Goal: Transaction & Acquisition: Book appointment/travel/reservation

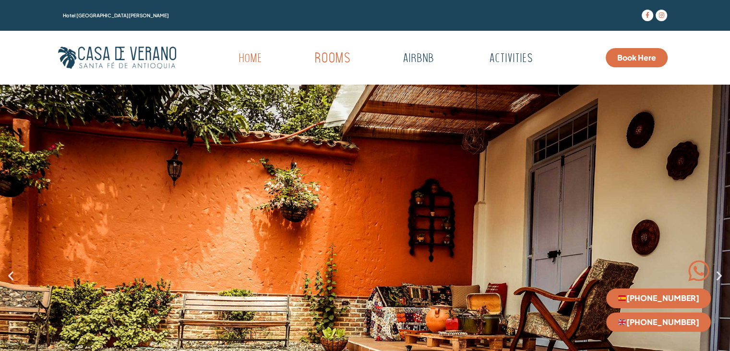
click at [332, 64] on link "Rooms" at bounding box center [333, 59] width 94 height 26
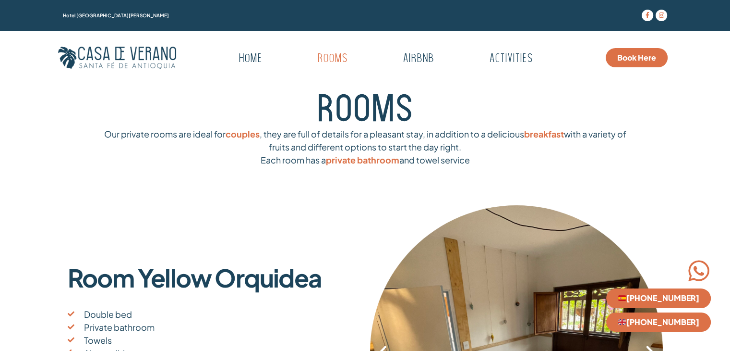
click at [631, 57] on span "Book Here" at bounding box center [637, 58] width 39 height 8
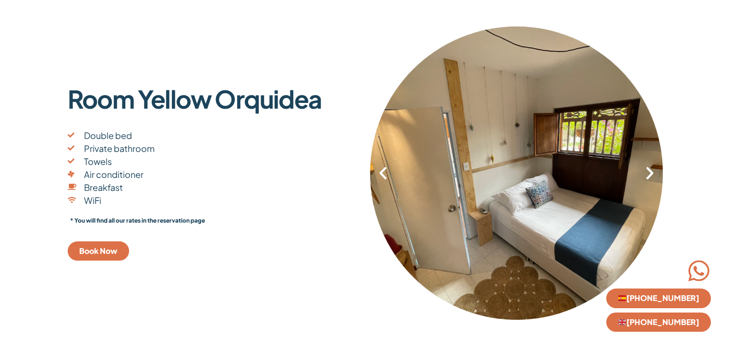
scroll to position [336, 0]
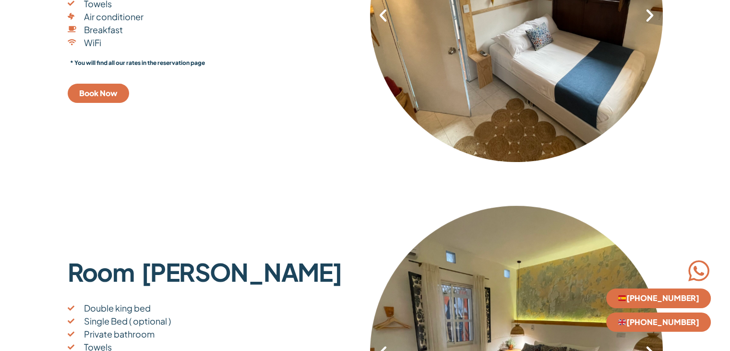
click at [107, 97] on span "Book Now" at bounding box center [98, 93] width 38 height 8
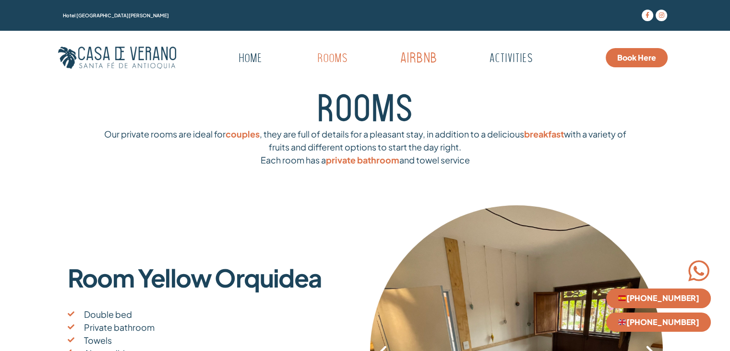
click at [414, 60] on link "Airbnb" at bounding box center [418, 59] width 95 height 26
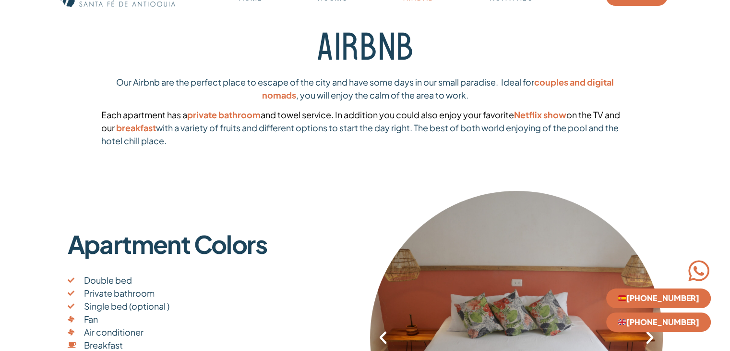
scroll to position [240, 0]
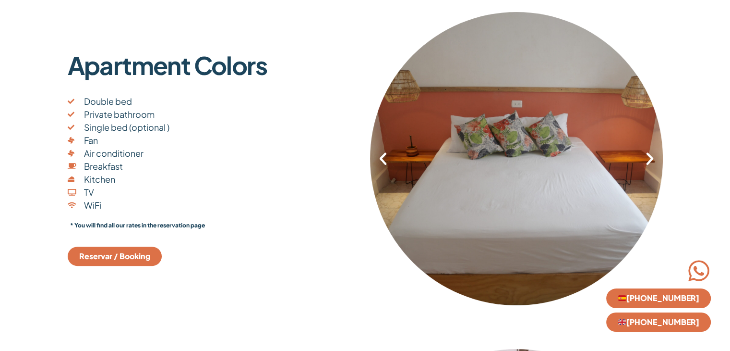
click at [104, 256] on span "Reservar / Booking" at bounding box center [114, 256] width 71 height 8
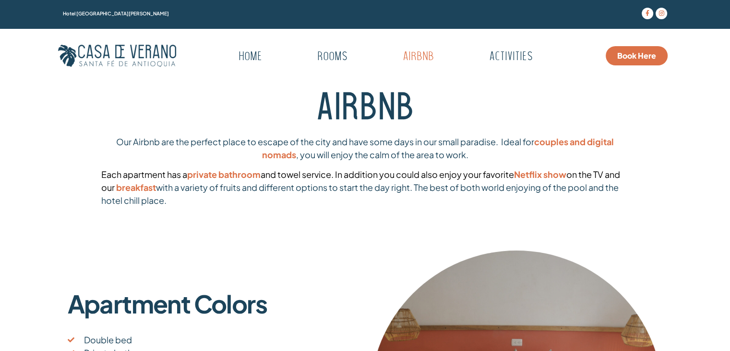
scroll to position [0, 0]
